Goal: Check status: Check status

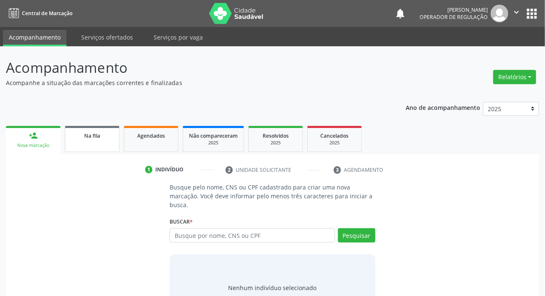
click at [109, 140] on link "Na fila" at bounding box center [92, 139] width 55 height 26
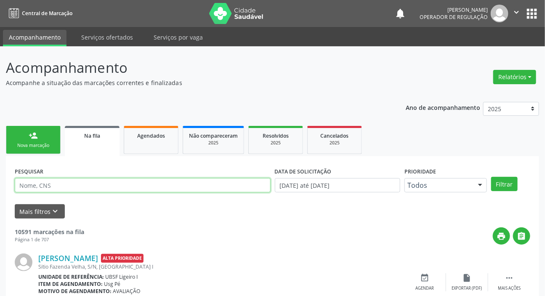
click at [101, 181] on input "text" at bounding box center [143, 185] width 256 height 14
click at [491, 177] on button "Filtrar" at bounding box center [504, 184] width 27 height 14
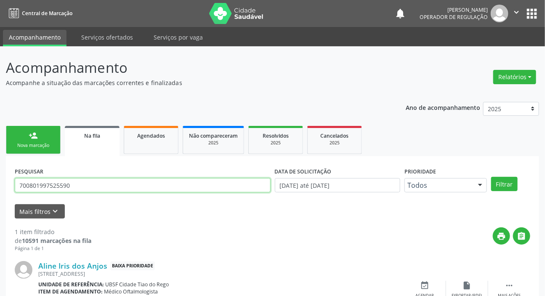
click at [93, 188] on input "700801997525590" at bounding box center [143, 185] width 256 height 14
type input "706207052752664"
click at [491, 177] on button "Filtrar" at bounding box center [504, 184] width 27 height 14
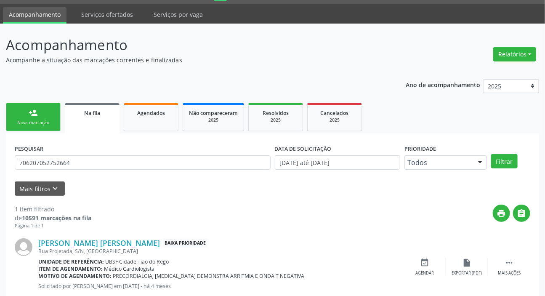
scroll to position [45, 0]
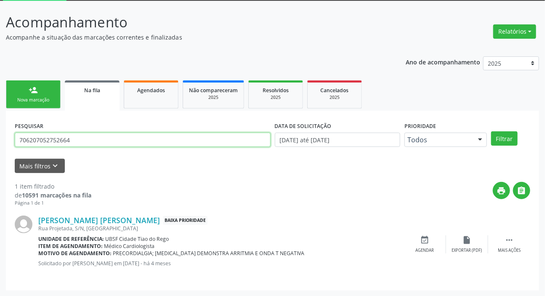
click at [47, 139] on input "706207052752664" at bounding box center [143, 140] width 256 height 14
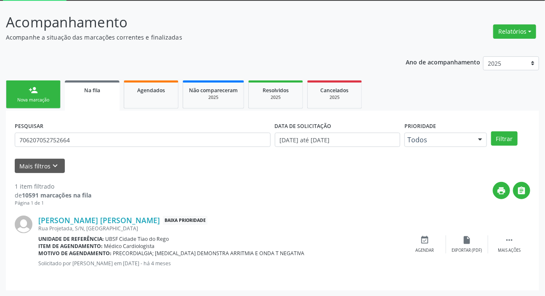
click at [161, 78] on div "Ano de acompanhamento 2025 2024 2023 2022 2021 person_add Nova marcação Na fila…" at bounding box center [272, 171] width 533 height 240
click at [156, 92] on span "Agendados" at bounding box center [151, 90] width 28 height 7
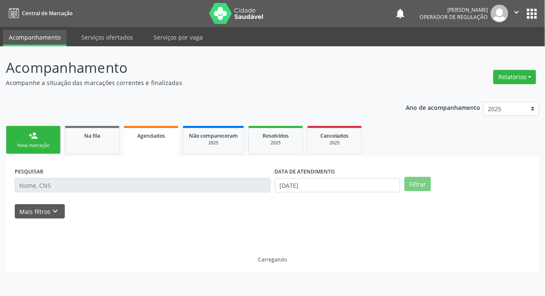
scroll to position [0, 0]
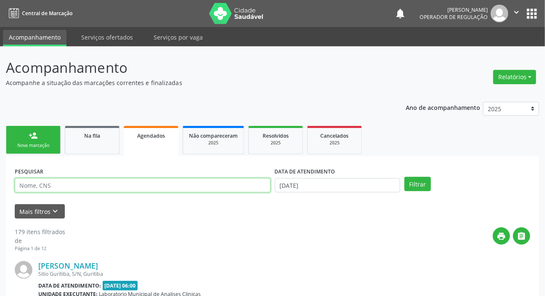
click at [154, 181] on input "text" at bounding box center [143, 185] width 256 height 14
paste input "706207052752664"
type input "706207052752664"
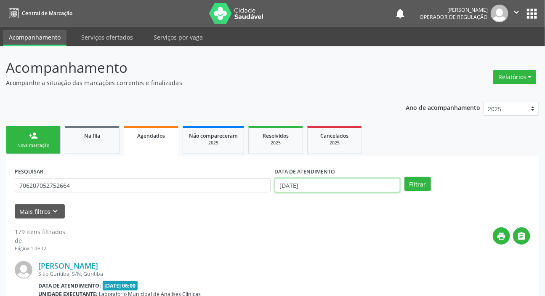
click at [307, 182] on input "[DATE]" at bounding box center [338, 185] width 126 height 14
click at [422, 188] on button "Filtrar" at bounding box center [418, 184] width 27 height 14
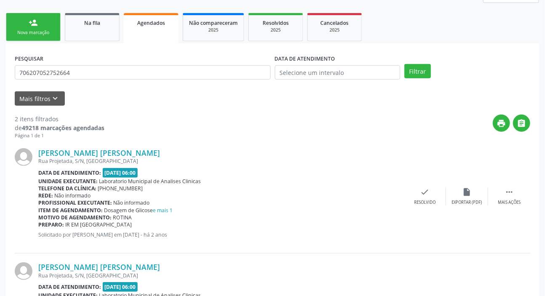
scroll to position [45, 0]
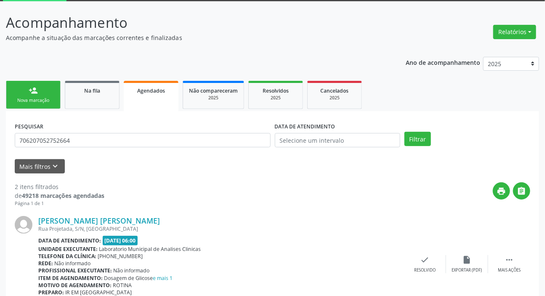
click at [266, 32] on p "Acompanhamento" at bounding box center [192, 22] width 373 height 21
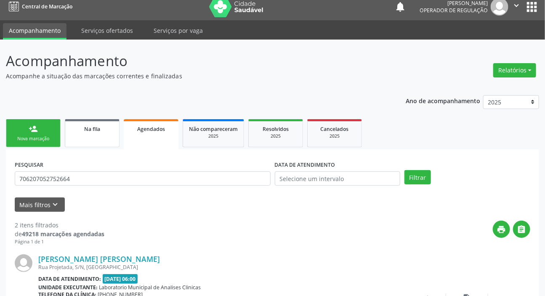
click at [86, 127] on span "Na fila" at bounding box center [92, 128] width 16 height 7
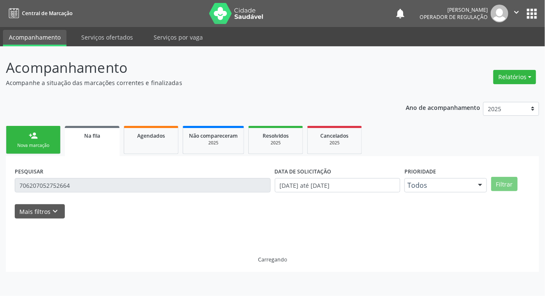
scroll to position [0, 0]
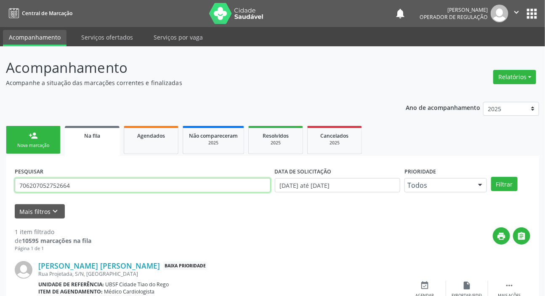
click at [159, 186] on input "706207052752664" at bounding box center [143, 185] width 256 height 14
type input "700004803445103"
click at [491, 177] on button "Filtrar" at bounding box center [504, 184] width 27 height 14
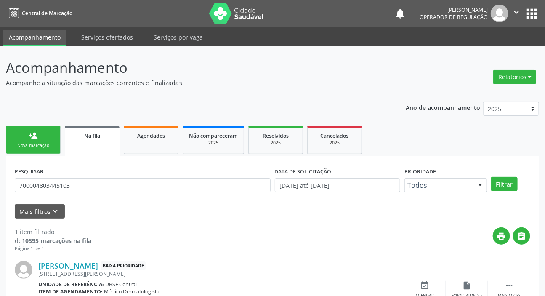
click at [531, 17] on button "apps" at bounding box center [532, 13] width 15 height 15
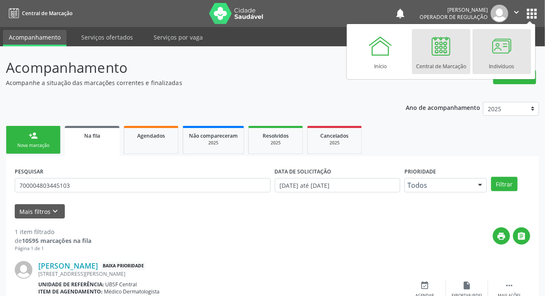
click at [492, 52] on div at bounding box center [501, 45] width 25 height 25
